Goal: Task Accomplishment & Management: Complete application form

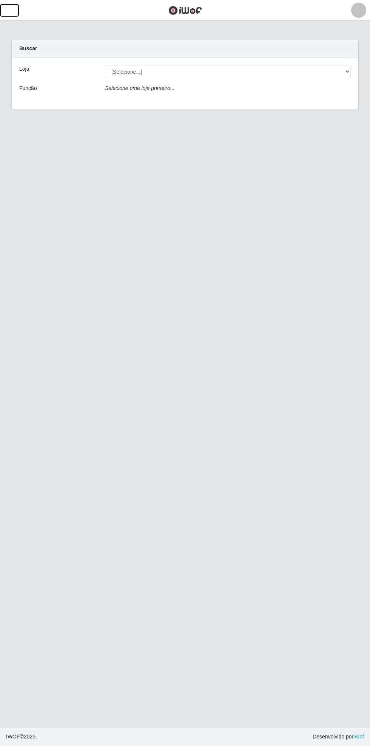
click at [15, 13] on button "button" at bounding box center [9, 10] width 19 height 12
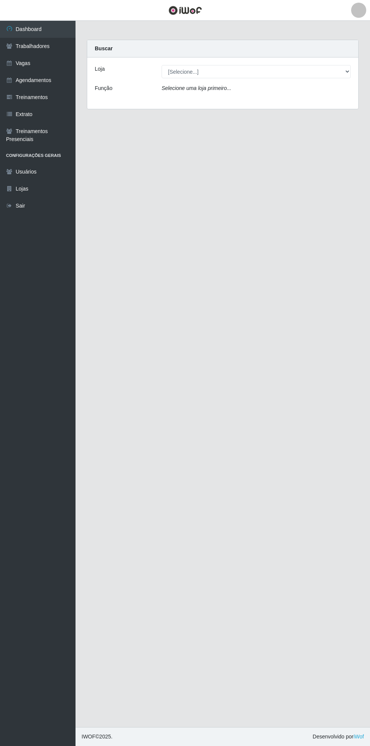
click at [51, 62] on link "Vagas" at bounding box center [38, 63] width 76 height 17
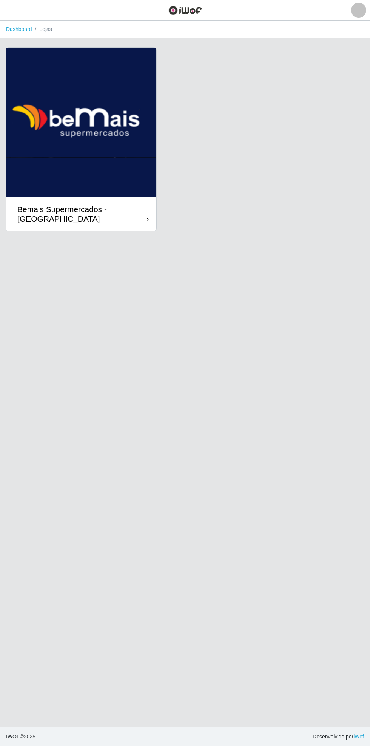
click at [142, 207] on div "Bemais Supermercados - [GEOGRAPHIC_DATA]" at bounding box center [82, 213] width 130 height 19
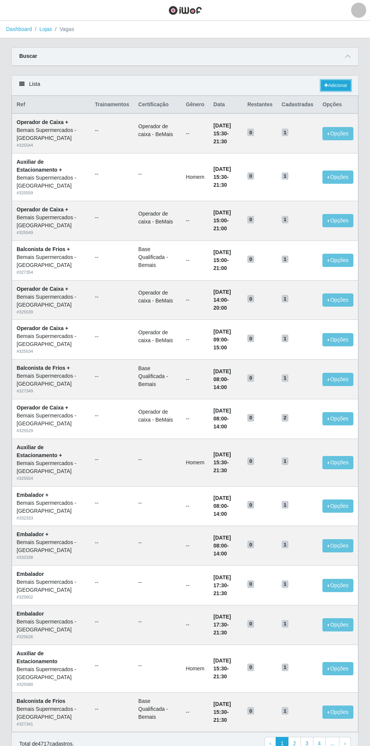
click at [336, 85] on link "Adicionar" at bounding box center [336, 85] width 30 height 11
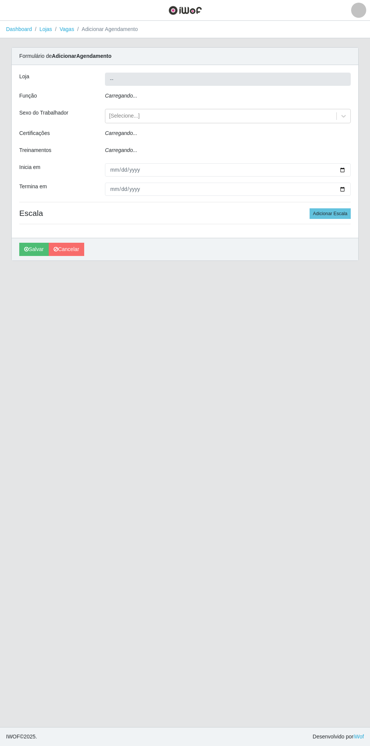
type input "Bemais Supermercados - [GEOGRAPHIC_DATA]"
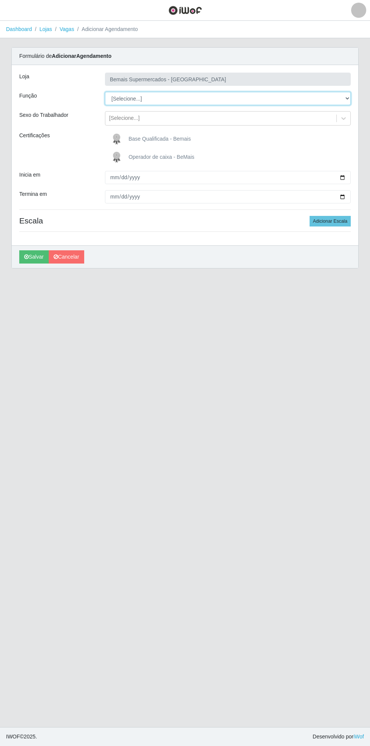
click at [348, 98] on select "[Selecione...] ASG ASG + ASG ++ Auxiliar de Estacionamento Auxiliar de Estacion…" at bounding box center [228, 98] width 246 height 13
select select "22"
click at [105, 92] on select "[Selecione...] ASG ASG + ASG ++ Auxiliar de Estacionamento Auxiliar de Estacion…" at bounding box center [228, 98] width 246 height 13
click at [348, 173] on input "Inicia em" at bounding box center [228, 177] width 246 height 13
type input "[DATE]"
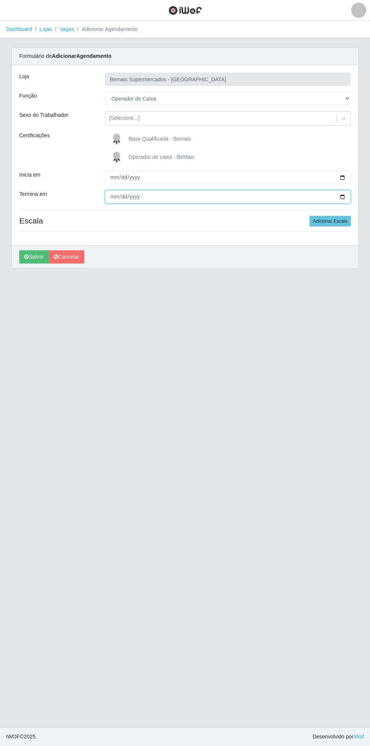
click at [347, 198] on input "Termina em" at bounding box center [228, 196] width 246 height 13
type input "[DATE]"
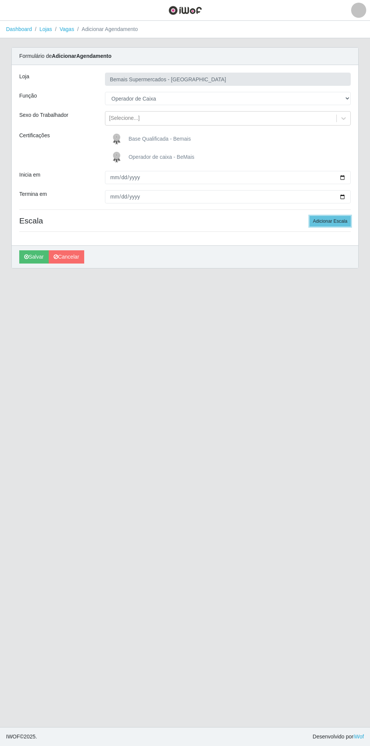
click at [333, 221] on button "Adicionar Escala" at bounding box center [330, 221] width 41 height 11
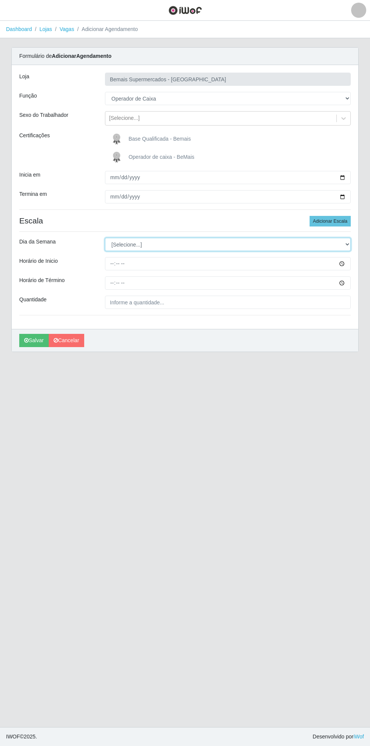
click at [347, 244] on select "[Selecione...] Segunda Terça Quarta Quinta Sexta Sábado Domingo" at bounding box center [228, 244] width 246 height 13
click at [349, 243] on select "[Selecione...] Segunda Terça Quarta Quinta Sexta Sábado Domingo" at bounding box center [228, 244] width 246 height 13
select select "5"
click at [105, 238] on select "[Selecione...] Segunda Terça Quarta Quinta Sexta Sábado Domingo" at bounding box center [228, 244] width 246 height 13
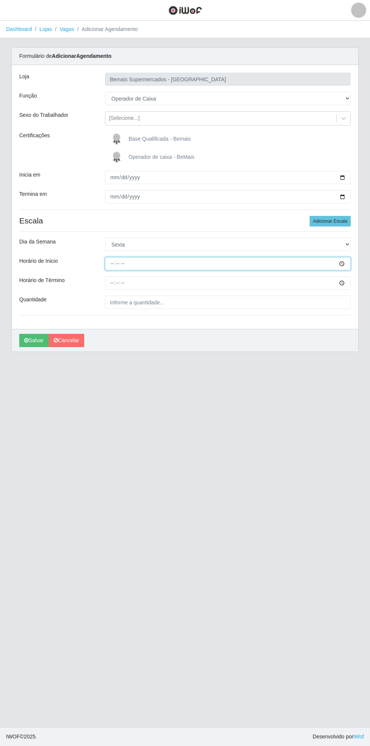
click at [349, 263] on input "Horário de Inicio" at bounding box center [228, 263] width 246 height 13
type input "08:00"
click at [346, 286] on input "Horário de Término" at bounding box center [228, 282] width 246 height 13
type input "12:00"
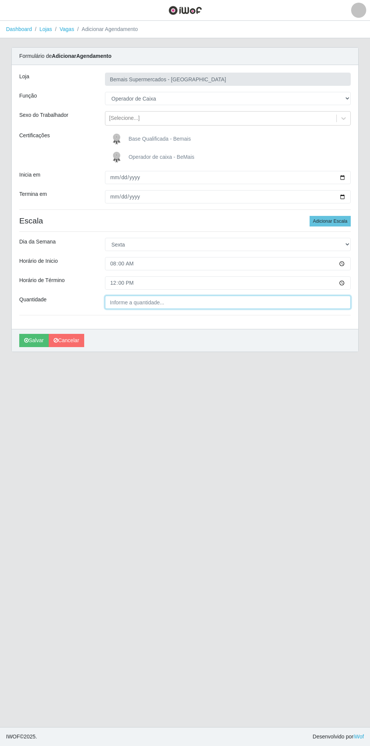
click at [176, 303] on input "Quantidade" at bounding box center [228, 302] width 246 height 13
type input "___"
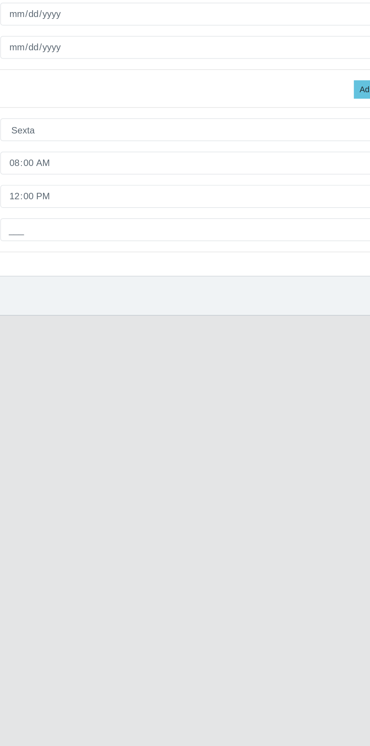
click at [123, 449] on main "Dashboard Lojas Vagas Adicionar Agendamento Carregando... Formulário de Adicion…" at bounding box center [185, 374] width 370 height 706
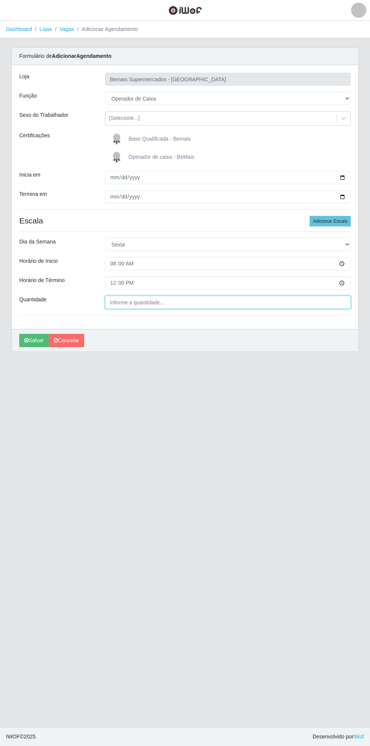
click at [166, 302] on input "Quantidade" at bounding box center [228, 302] width 246 height 13
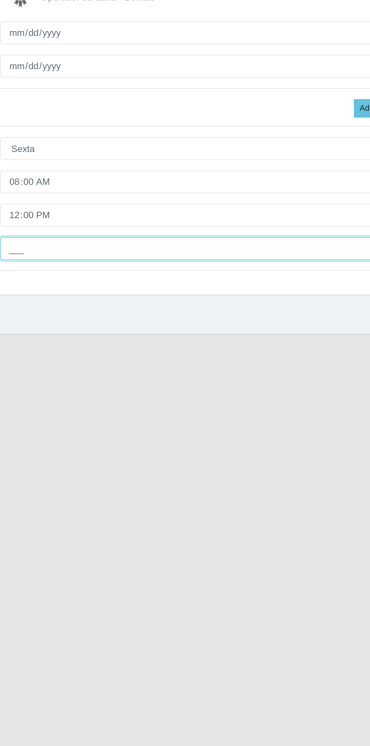
type input "1__"
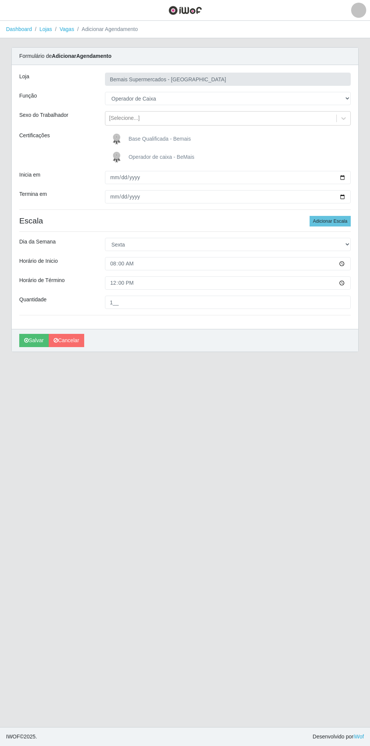
click at [164, 156] on span "Operador de caixa - BeMais" at bounding box center [161, 157] width 66 height 6
click at [0, 0] on input "Operador de caixa - BeMais" at bounding box center [0, 0] width 0 height 0
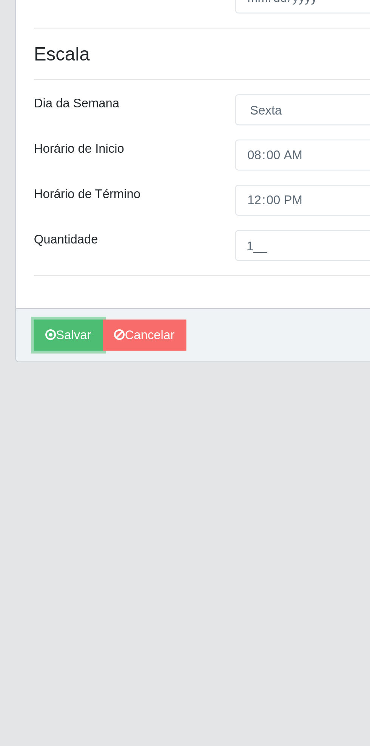
click at [36, 341] on button "Salvar" at bounding box center [33, 340] width 29 height 13
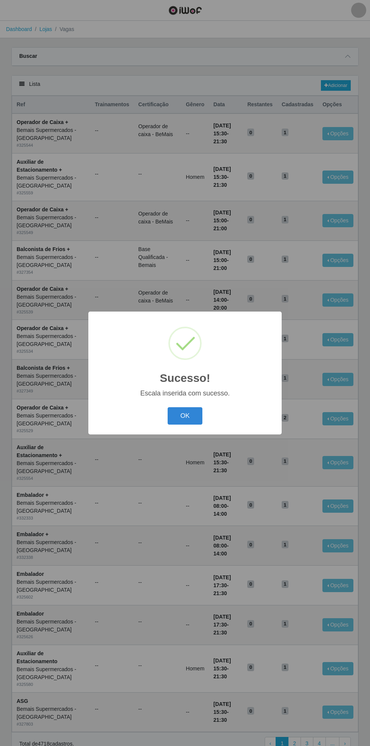
click at [187, 407] on button "OK" at bounding box center [185, 416] width 35 height 18
